Goal: Task Accomplishment & Management: Manage account settings

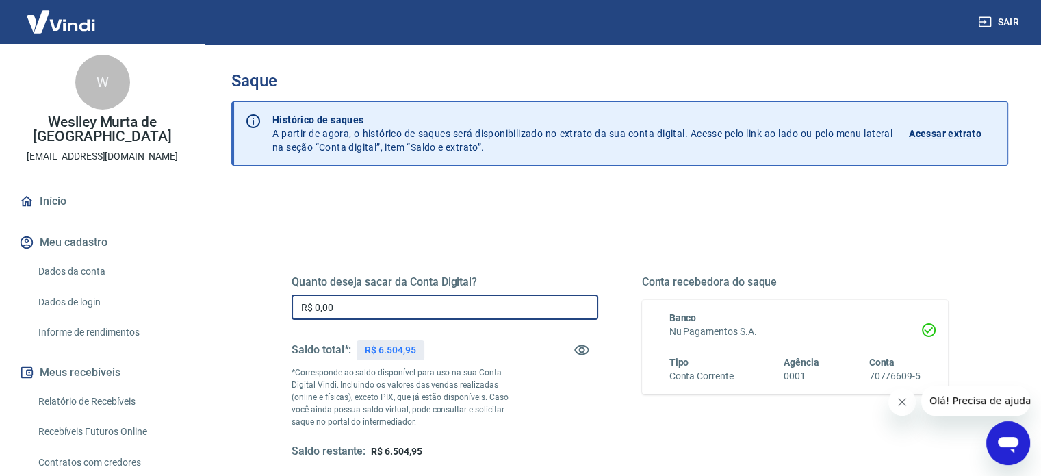
drag, startPoint x: 351, startPoint y: 309, endPoint x: 276, endPoint y: 309, distance: 74.6
click at [277, 309] on div "Quanto deseja sacar da Conta Digital? R$ 0,00 ​ Saldo total*: R$ 6.504,95 *Corr…" at bounding box center [619, 374] width 689 height 318
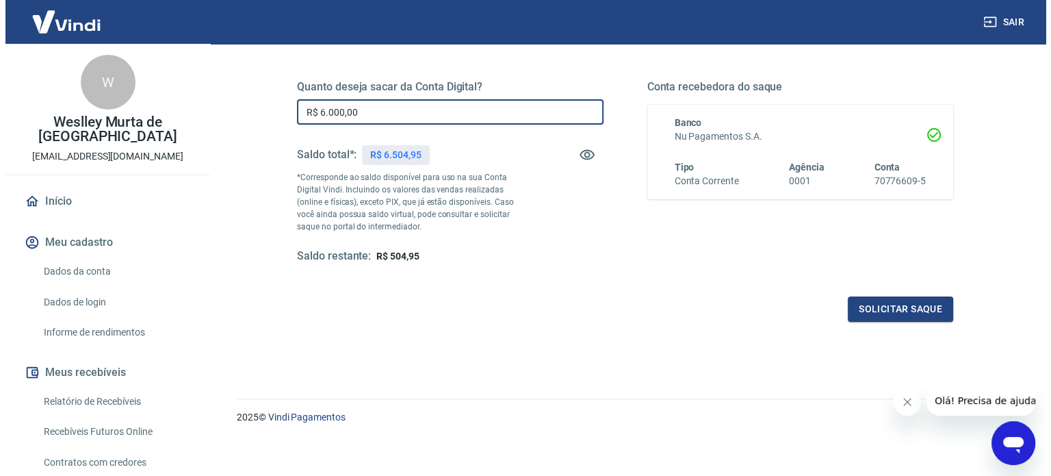
scroll to position [200, 0]
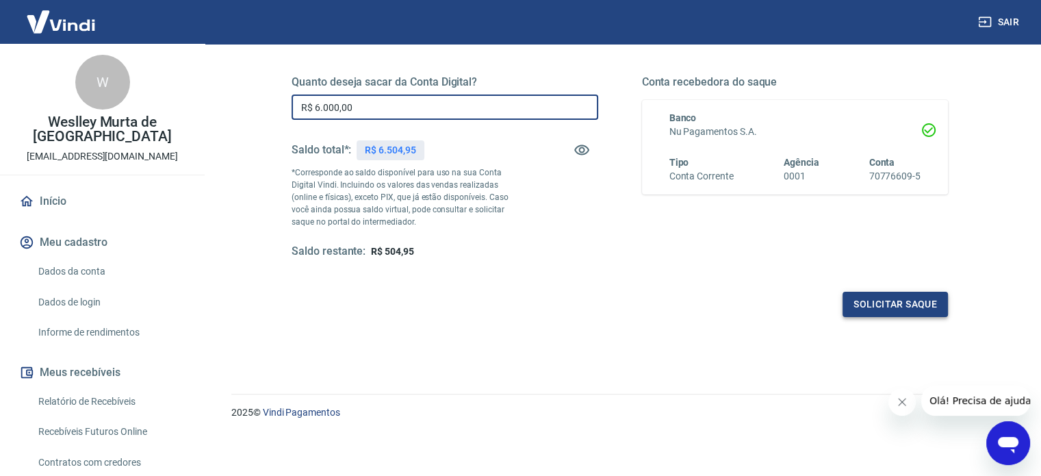
type input "R$ 6.000,00"
click at [912, 299] on button "Solicitar saque" at bounding box center [894, 304] width 105 height 25
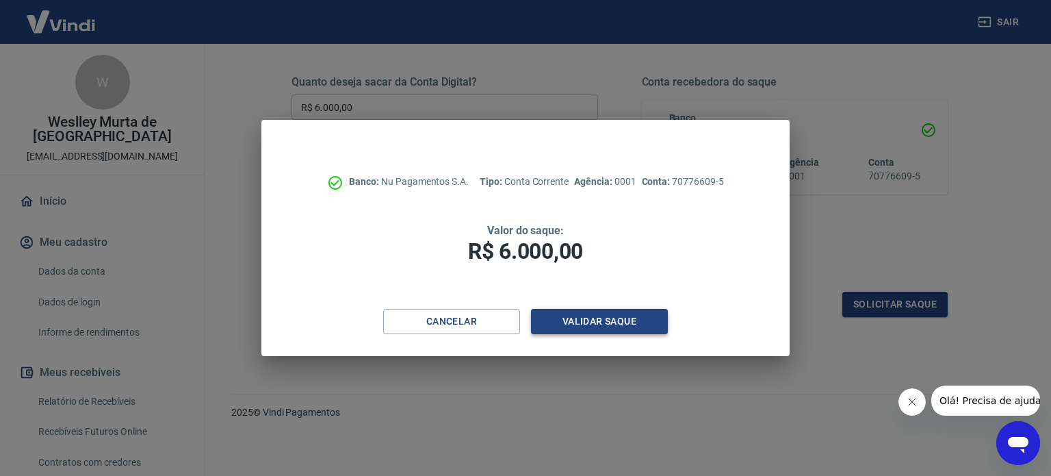
click at [587, 320] on button "Validar saque" at bounding box center [599, 321] width 137 height 25
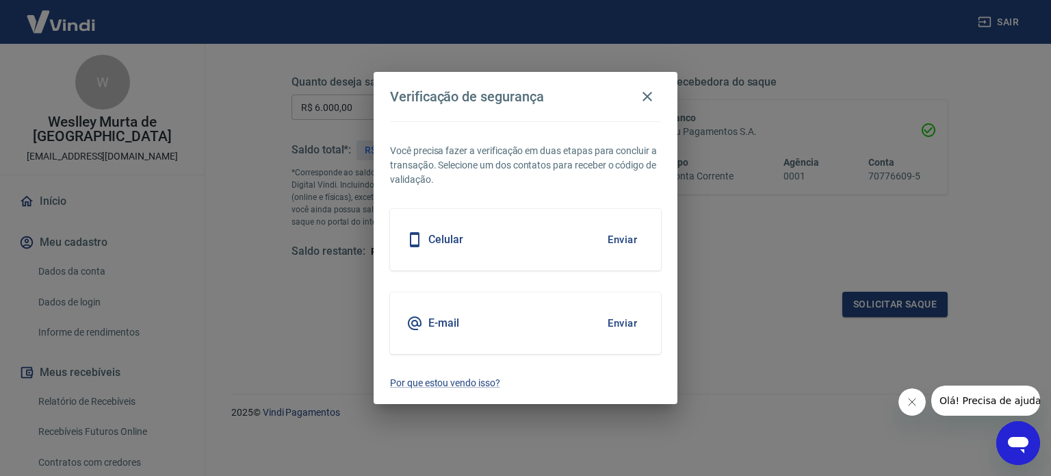
click at [532, 244] on div "Celular Enviar" at bounding box center [525, 240] width 271 height 62
click at [633, 242] on button "Enviar" at bounding box center [622, 239] width 44 height 29
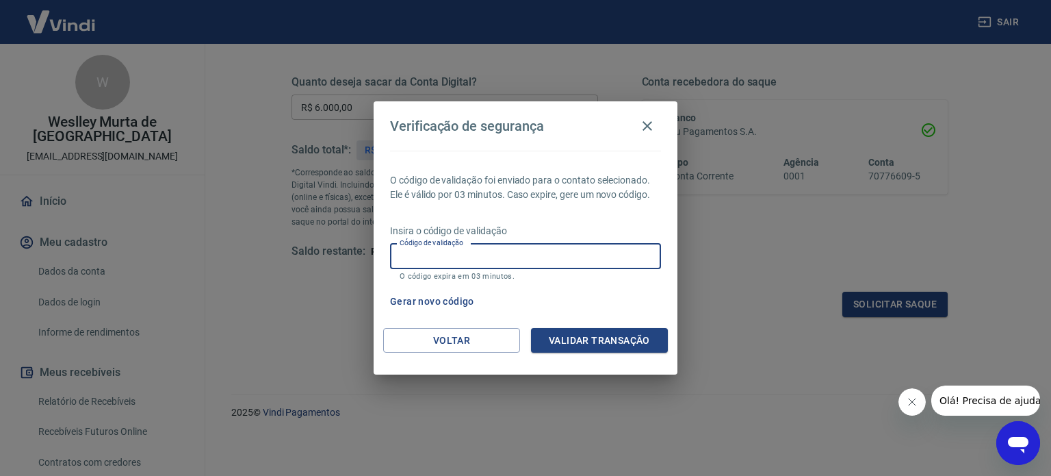
click at [586, 262] on input "Código de validação" at bounding box center [525, 256] width 271 height 25
click at [562, 252] on input "Código de validação" at bounding box center [525, 256] width 271 height 25
type input "915258"
click at [585, 331] on button "Validar transação" at bounding box center [599, 340] width 137 height 25
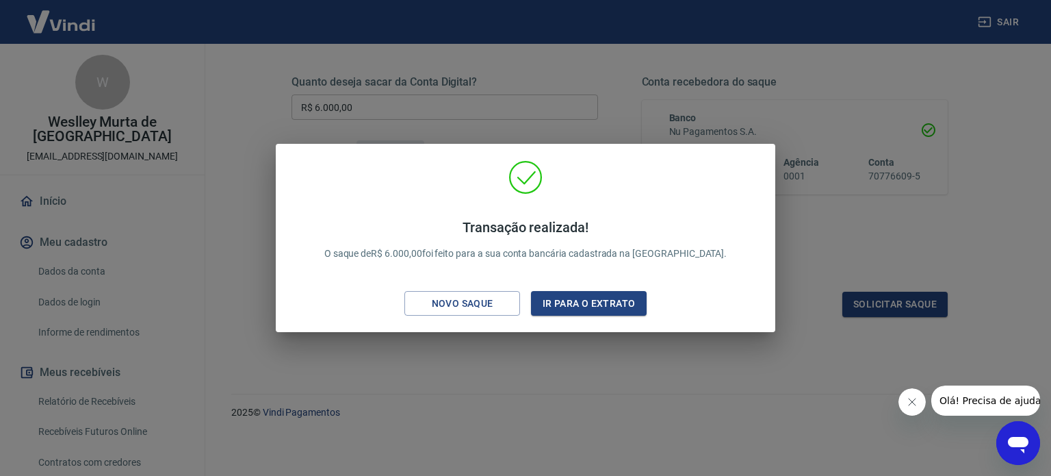
click at [813, 256] on div "Transação realizada! O saque de R$ 6.000,00 foi feito para a sua conta bancária…" at bounding box center [525, 238] width 1051 height 476
